Goal: Information Seeking & Learning: Find specific fact

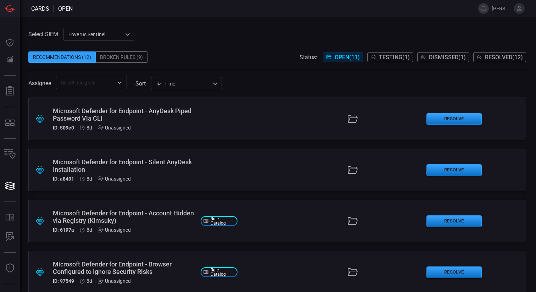
click at [94, 85] on input "text" at bounding box center [85, 82] width 55 height 9
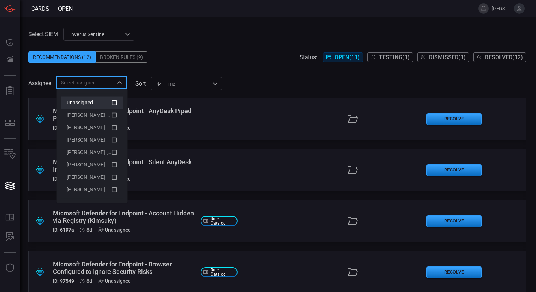
click at [110, 101] on div "Unassigned" at bounding box center [89, 102] width 45 height 7
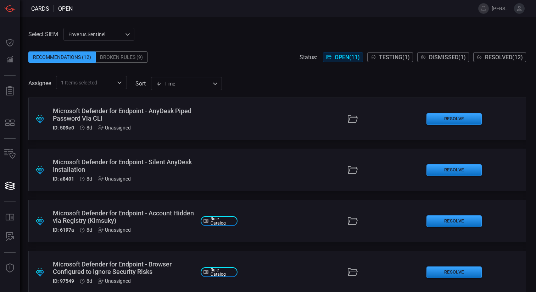
click at [176, 46] on span at bounding box center [277, 46] width 498 height 11
click at [89, 57] on div "Recommendations (12)" at bounding box center [61, 56] width 67 height 11
click at [120, 82] on icon "Open" at bounding box center [119, 82] width 9 height 9
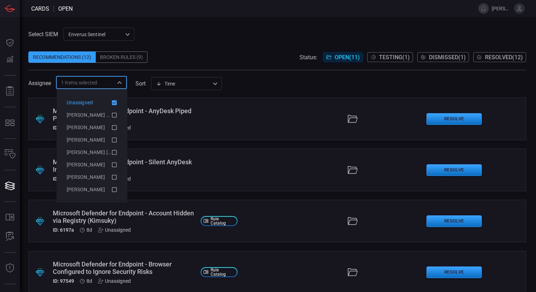
click at [119, 104] on li "Unassigned" at bounding box center [92, 102] width 62 height 12
click at [118, 112] on li "[PERSON_NAME] (Myself)" at bounding box center [92, 115] width 62 height 12
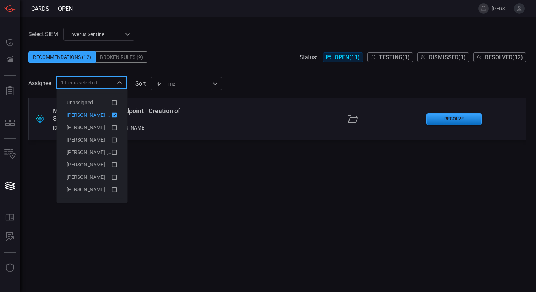
click at [171, 67] on span at bounding box center [277, 66] width 498 height 7
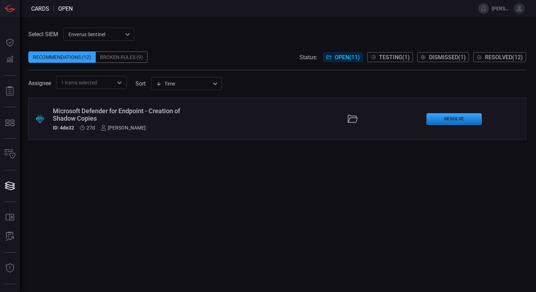
click at [393, 57] on span "Testing ( 1 )" at bounding box center [394, 57] width 31 height 7
click at [108, 110] on div "Microsoft Defender for Endpoint - Email Sent Using Powershell" at bounding box center [124, 114] width 142 height 15
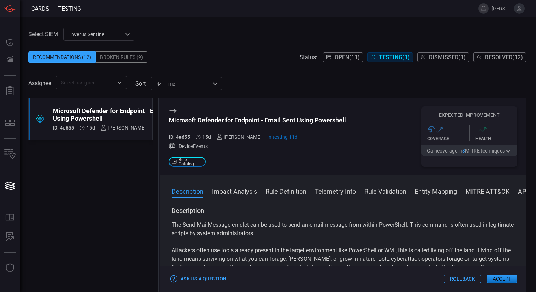
click at [282, 169] on div "Microsoft Defender for Endpoint - Email Sent Using Powershell ID: 4e655 15d [PE…" at bounding box center [342, 136] width 365 height 77
click at [273, 193] on button "Rule Definition" at bounding box center [285, 190] width 41 height 9
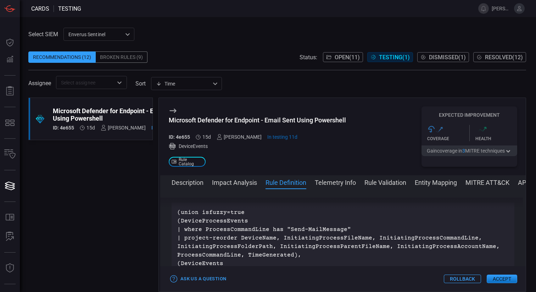
scroll to position [1030, 0]
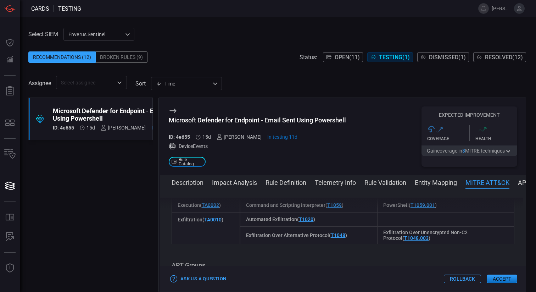
click at [189, 185] on button "Description" at bounding box center [188, 182] width 32 height 9
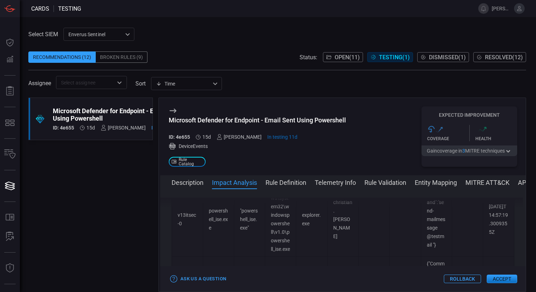
scroll to position [391, 0]
click at [285, 190] on span at bounding box center [342, 191] width 365 height 11
click at [295, 180] on button "Rule Definition" at bounding box center [285, 182] width 41 height 9
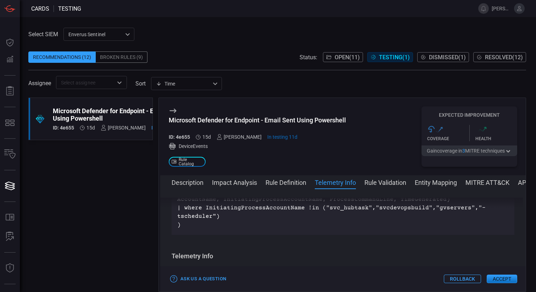
scroll to position [1137, 0]
click at [192, 229] on p "(union isfuzzy=true (DeviceProcessEvents | where ProcessCommandLine has "Send-M…" at bounding box center [342, 165] width 331 height 128
copy p "tscheduler"
